Goal: Find specific page/section: Find specific page/section

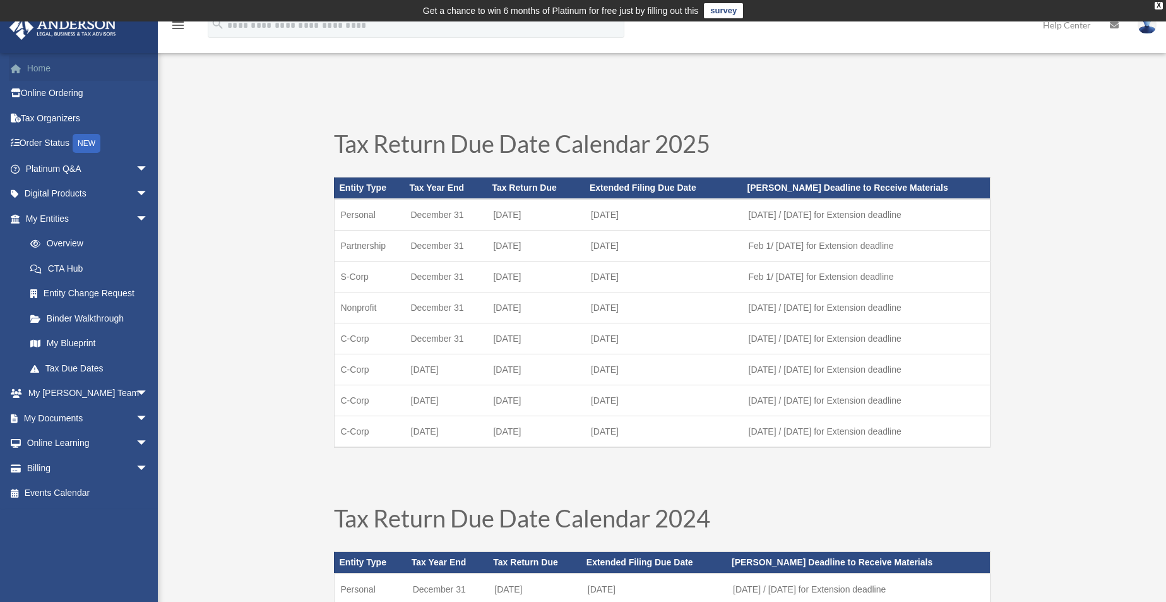
click at [59, 71] on link "Home" at bounding box center [88, 68] width 158 height 25
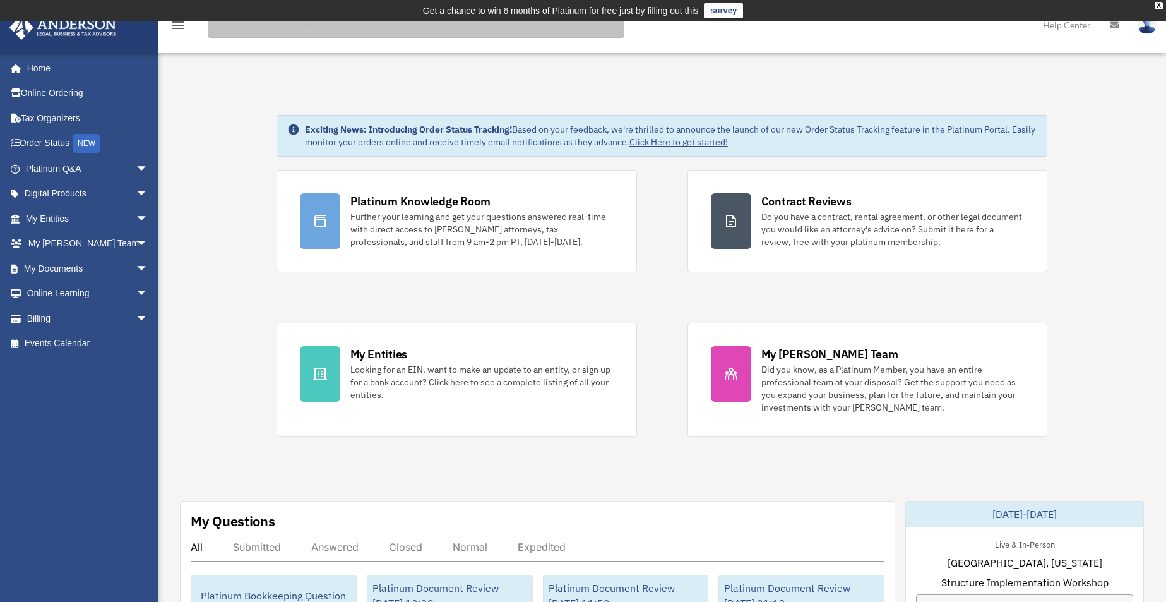
click at [388, 35] on input "search" at bounding box center [416, 25] width 417 height 25
type input "**********"
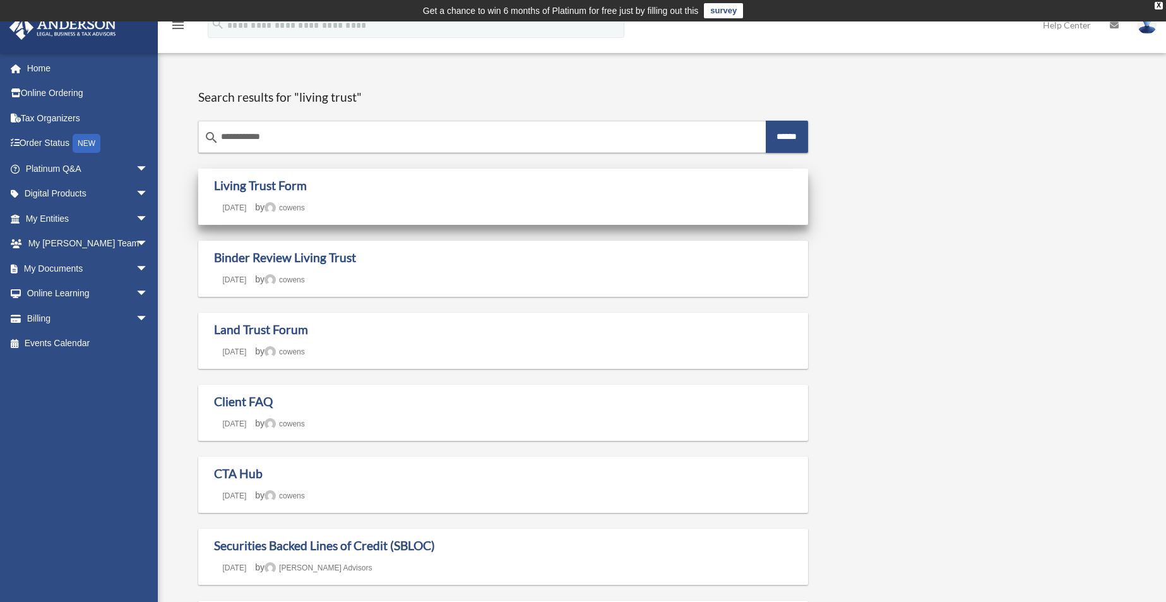
click at [292, 193] on div "Living Trust Form Last updated August 27, 2025 July 29, 2025 by cowens" at bounding box center [503, 196] width 579 height 37
click at [290, 188] on link "Living Trust Form" at bounding box center [260, 185] width 93 height 15
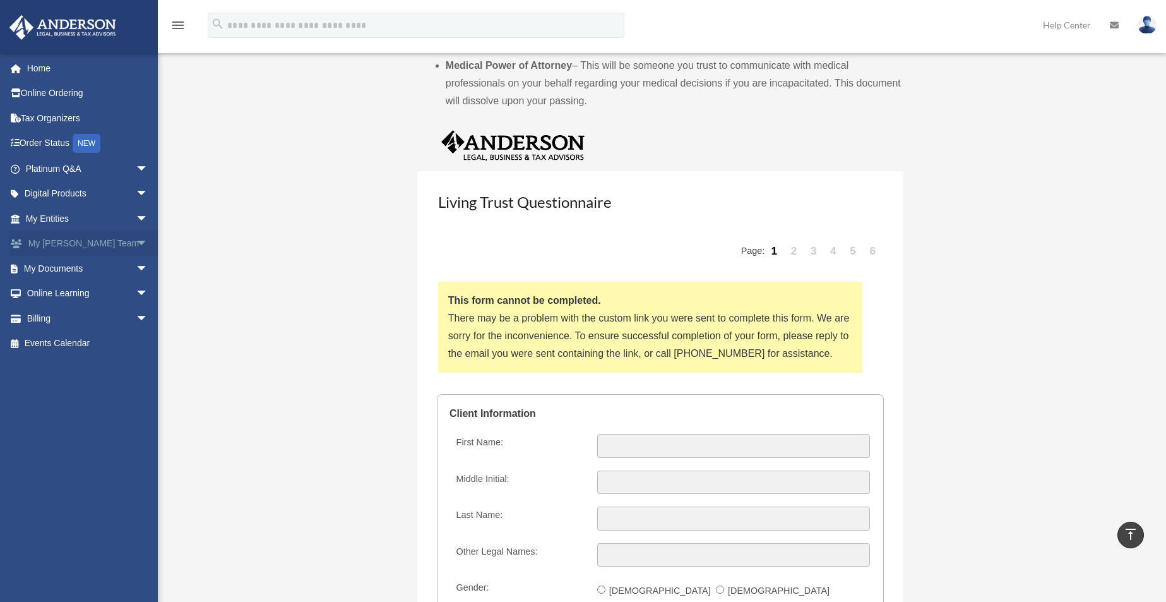
scroll to position [1126, 0]
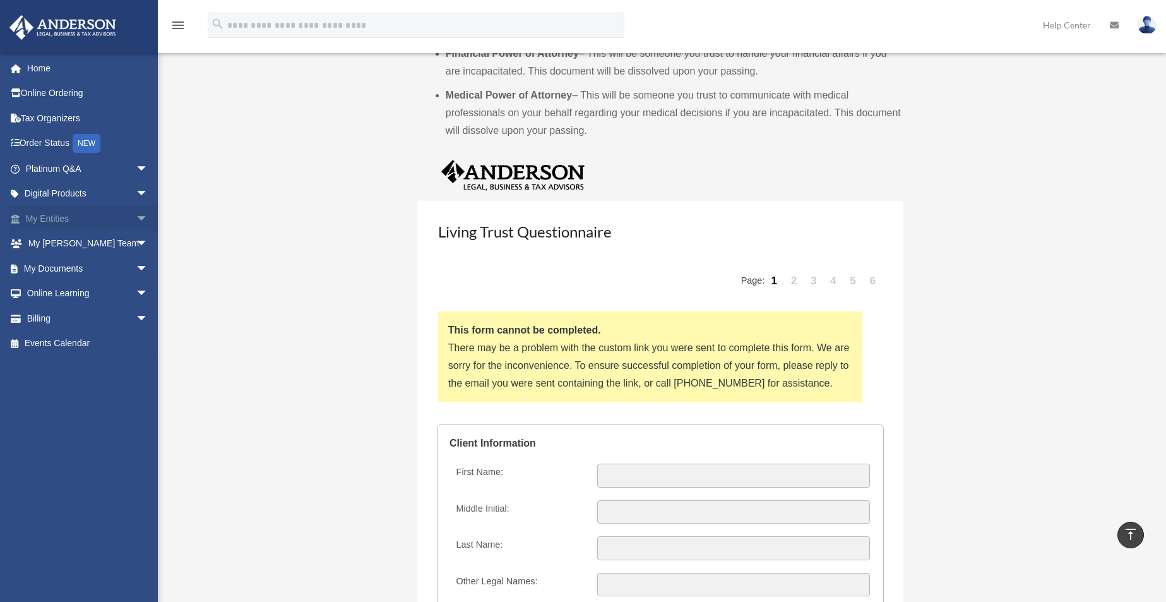
click at [136, 220] on span "arrow_drop_down" at bounding box center [148, 219] width 25 height 26
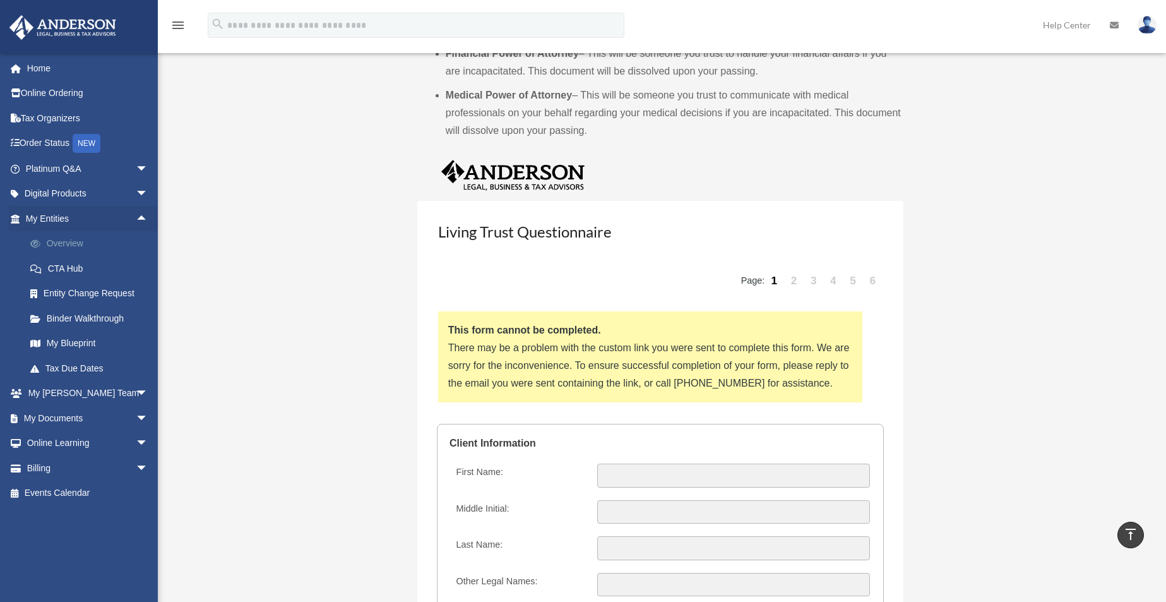
click at [87, 242] on link "Overview" at bounding box center [93, 243] width 150 height 25
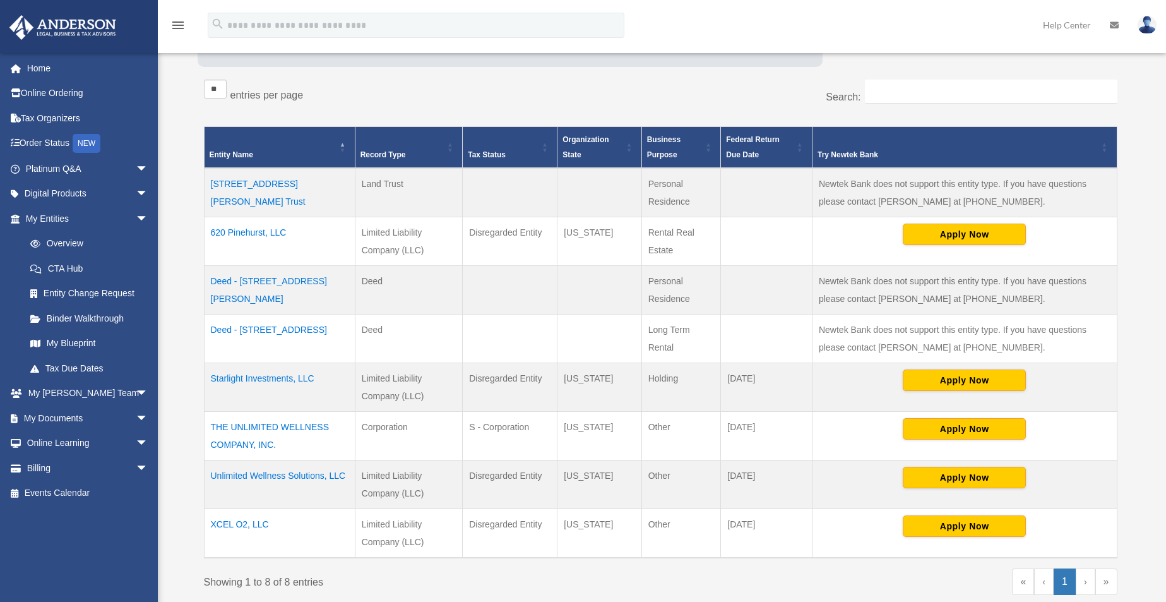
scroll to position [221, 0]
